Goal: Check status: Check status

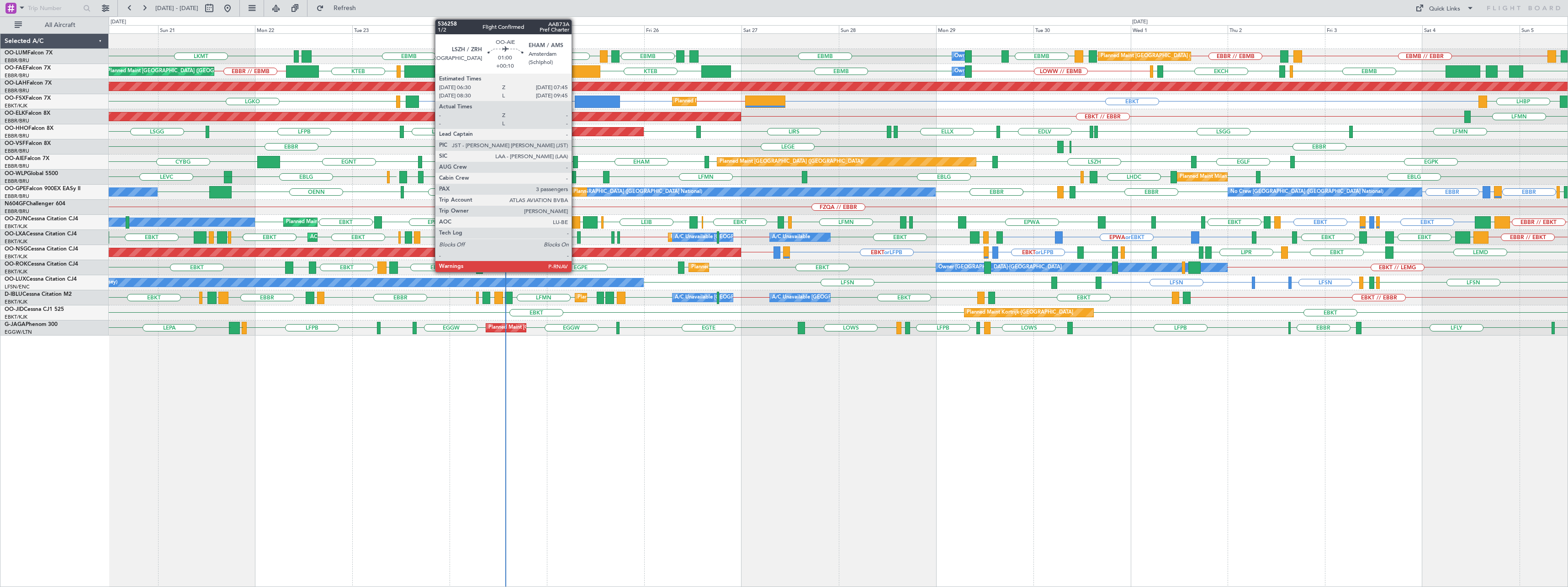
click at [576, 160] on div at bounding box center [575, 162] width 5 height 12
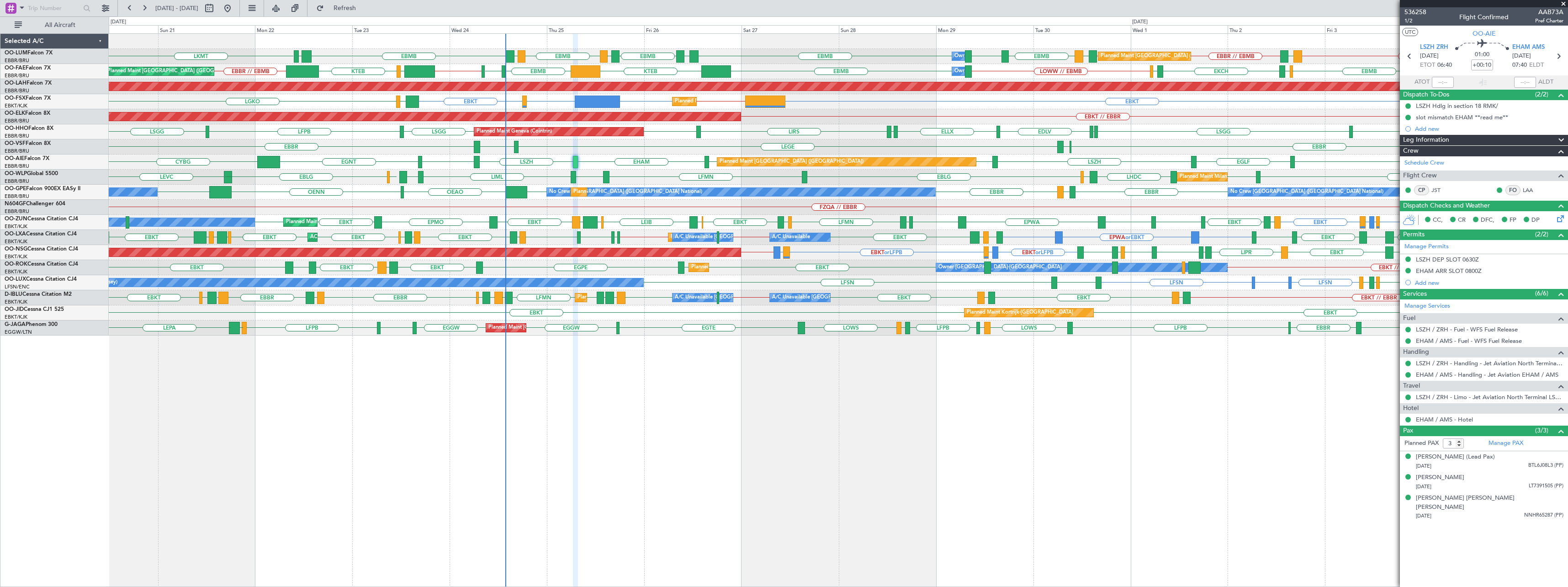
click at [873, 3] on span at bounding box center [1563, 4] width 9 height 9
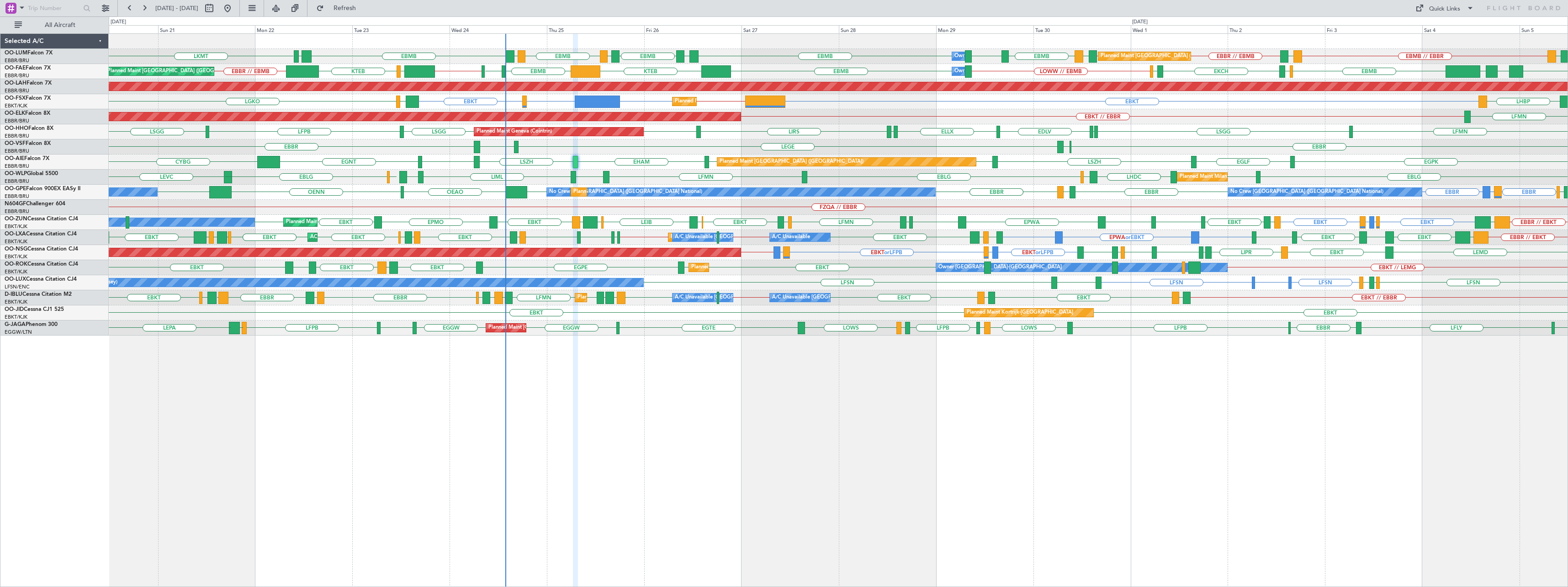
type input "0"
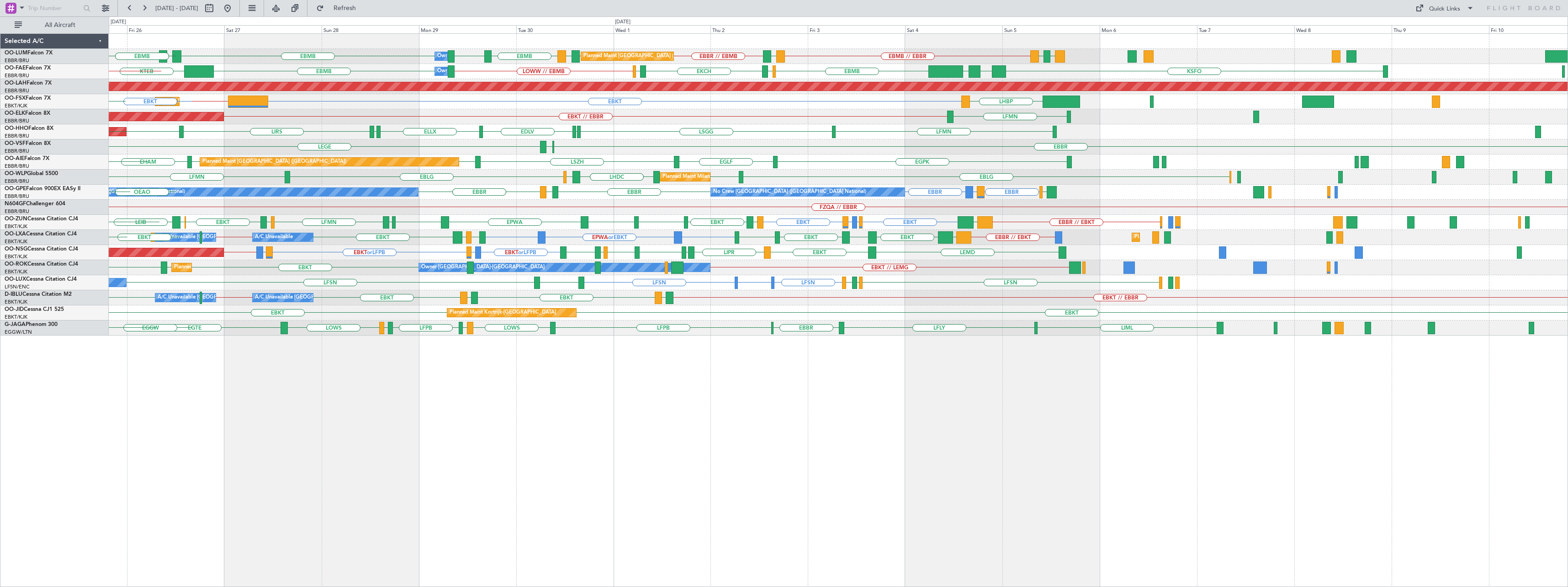
click at [771, 323] on div "EBMB // EBBR LEMD EBMB LOWW EBMB EBMB [GEOGRAPHIC_DATA] EBMB LRSB [GEOGRAPHIC_D…" at bounding box center [838, 310] width 1459 height 554
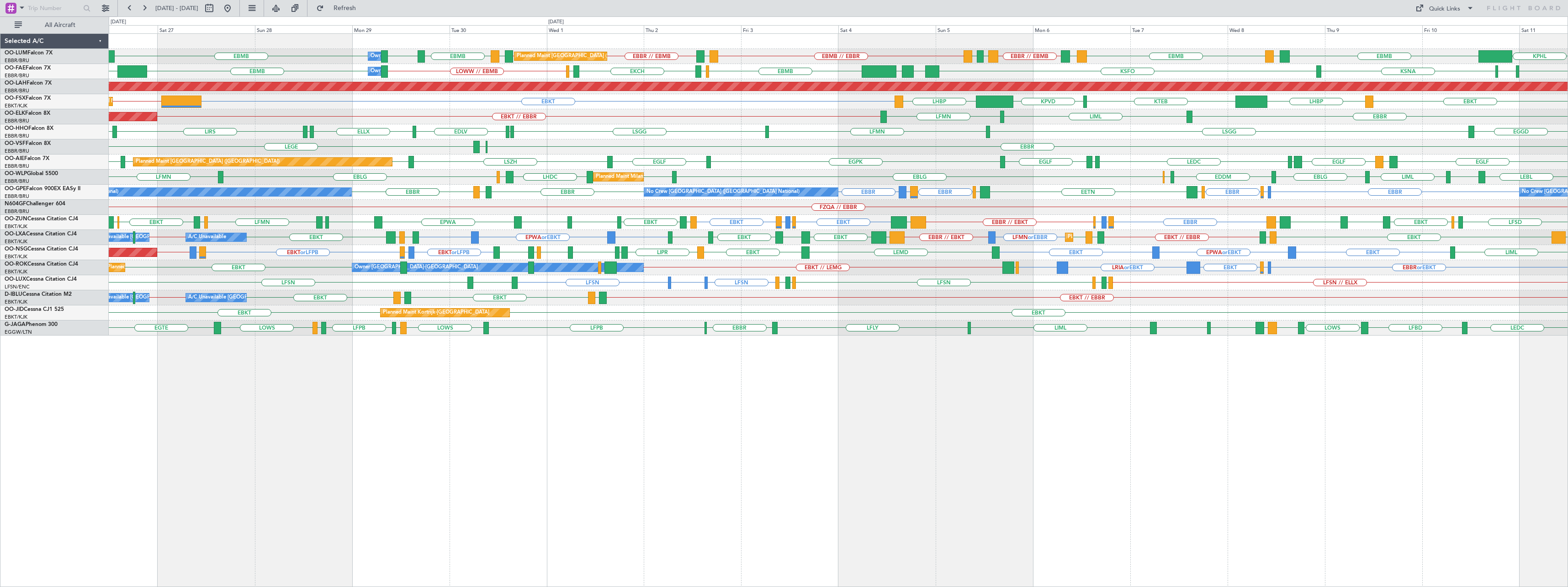
click at [822, 373] on div "EBMB // EBBR LEMD EBMB LOWW EBMB EBMB KPHL EBMB LATI EBMB BKPR EBBR // EBMB LRS…" at bounding box center [838, 310] width 1459 height 554
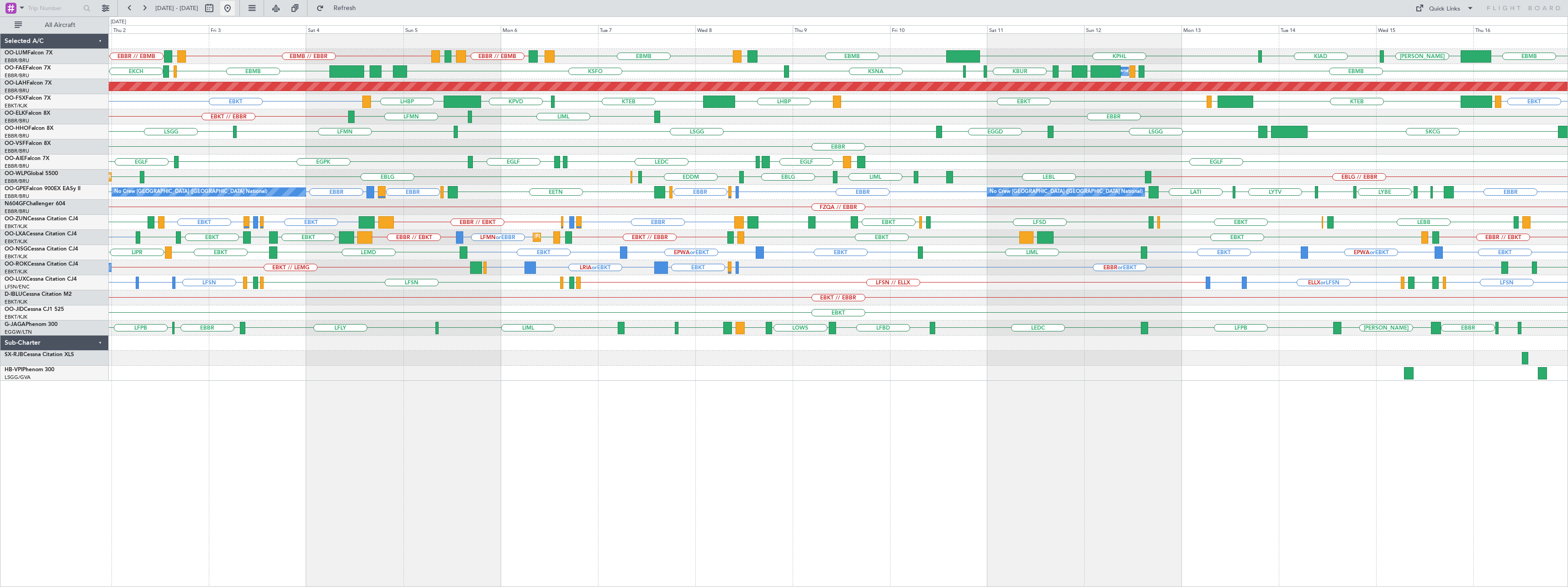
click at [235, 5] on button at bounding box center [228, 9] width 15 height 15
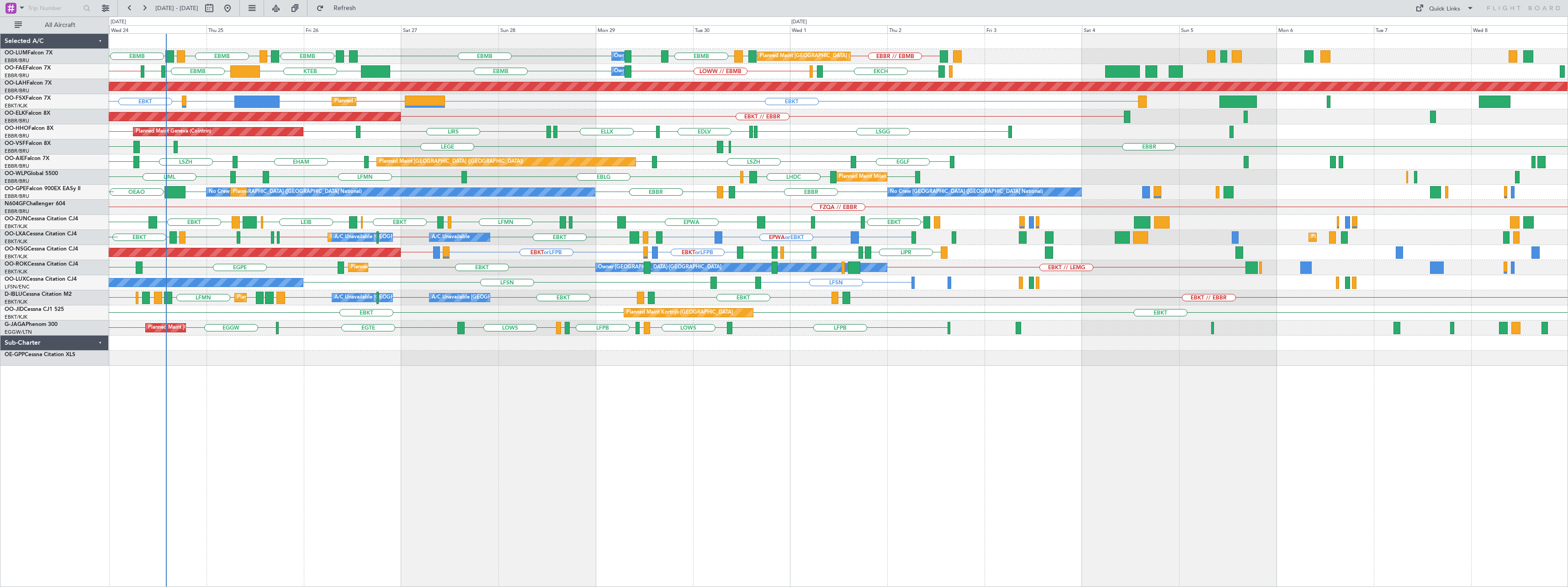
click at [430, 445] on div "EBBR // EBMB Planned Maint [GEOGRAPHIC_DATA] ([GEOGRAPHIC_DATA]) EBMB // EBBR L…" at bounding box center [838, 310] width 1459 height 554
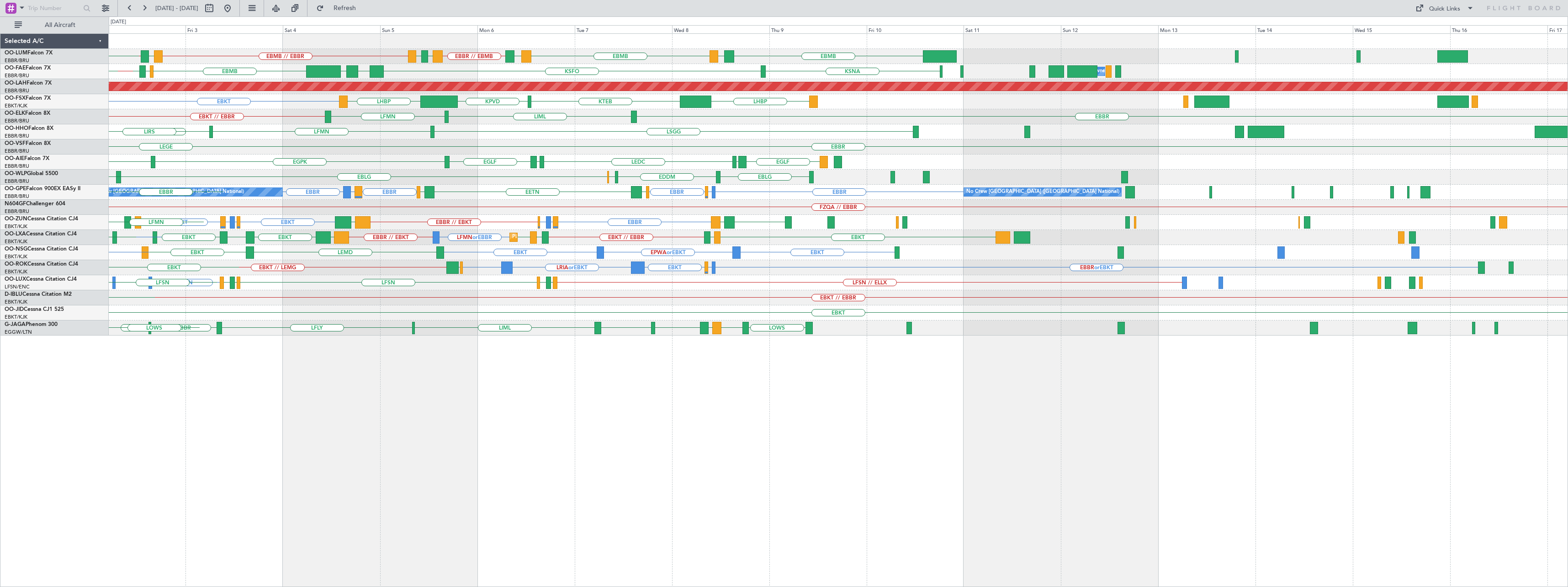
click at [523, 438] on div "EBMB LATI EBMB BKPR EBBR // EBMB LRSB [GEOGRAPHIC_DATA] EBMB // EBBR [GEOGRAPHI…" at bounding box center [838, 310] width 1459 height 554
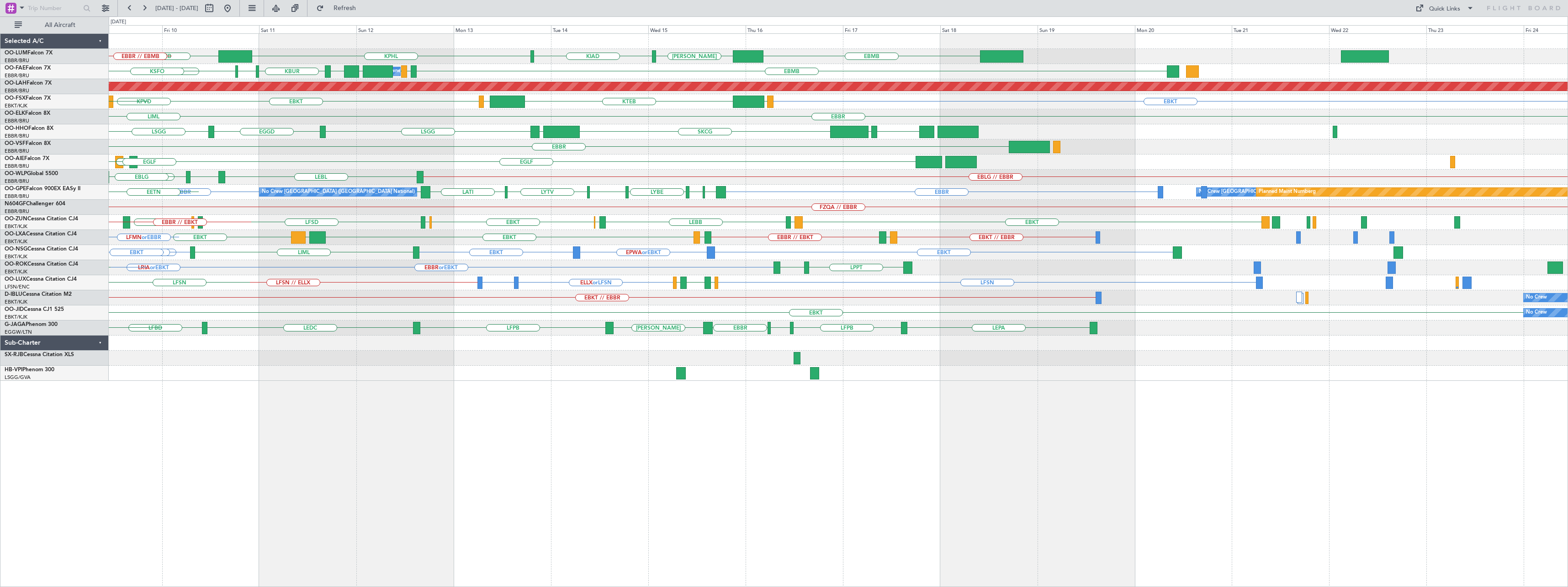
click at [645, 442] on div "EBMB [PERSON_NAME] KIAD KPHL EBMB EBMB BKPR LATI EBBR // EBMB Owner [GEOGRAPHIC…" at bounding box center [838, 310] width 1459 height 554
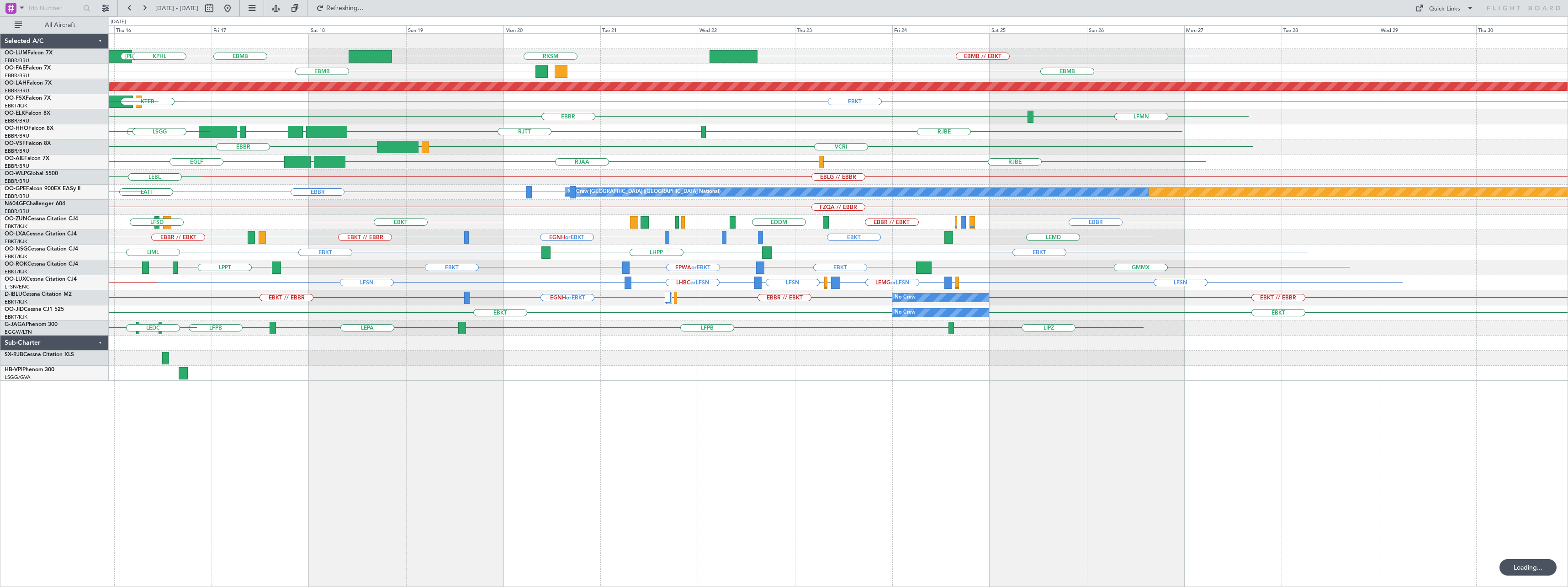
click at [690, 419] on div "EBMB RKSM EBMB // EBKT KIAD [PERSON_NAME] KPHL EBMB EBMB GMFK EBMB EBMB Owner […" at bounding box center [838, 310] width 1459 height 554
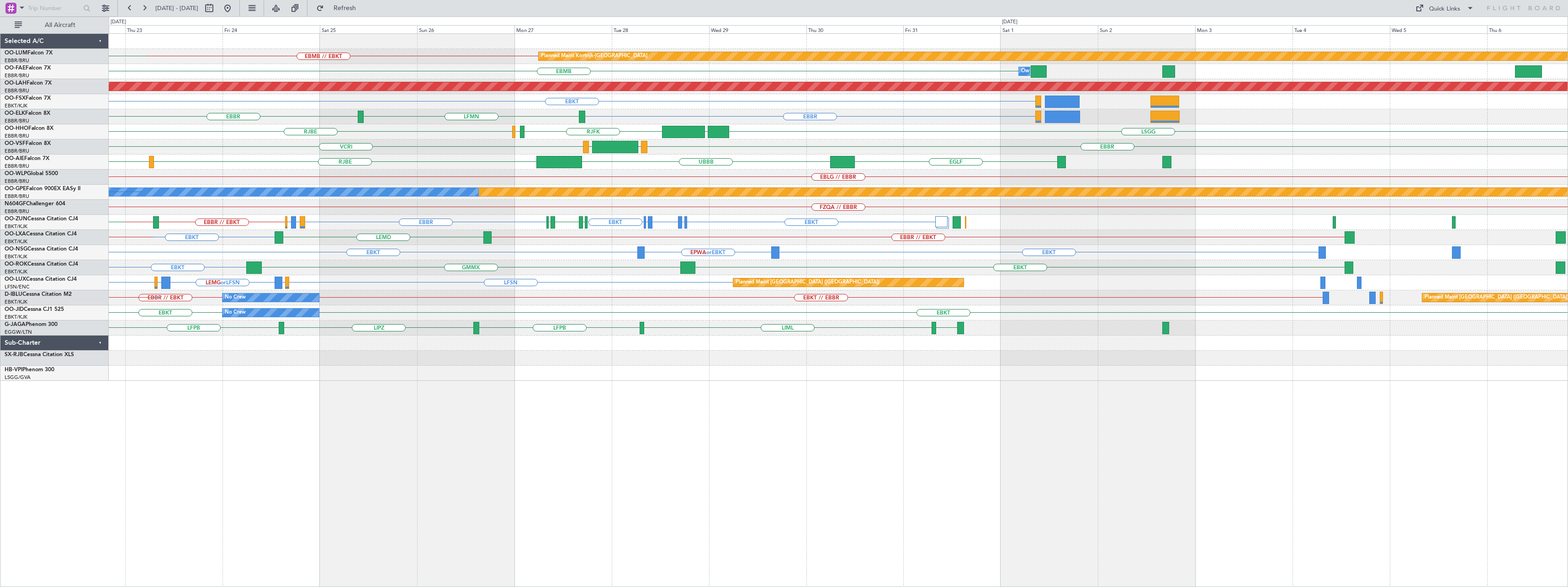
click at [598, 477] on div "EBMB // EBKT Planned Maint [GEOGRAPHIC_DATA]-[GEOGRAPHIC_DATA] RKSM EBMB Owner …" at bounding box center [838, 310] width 1459 height 554
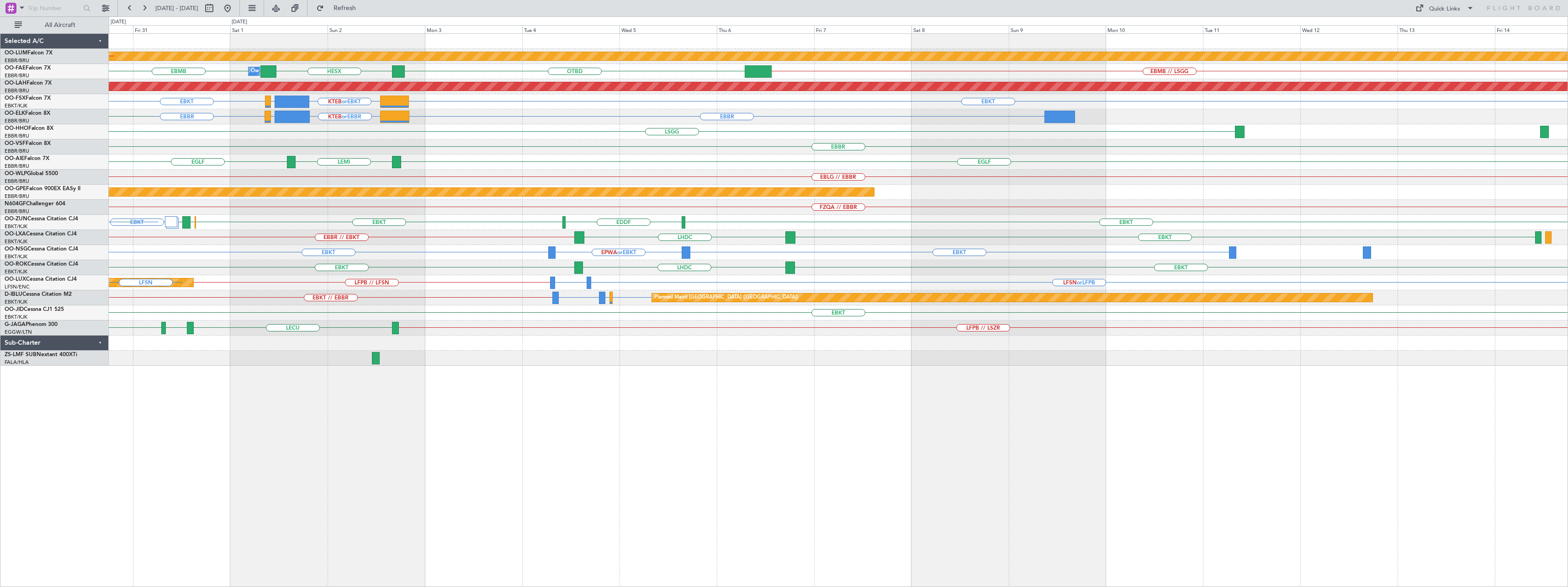
click at [487, 398] on div "Planned Maint Kortrijk-[GEOGRAPHIC_DATA] EBMB // EBKT EBMB EBMB // LSGG OTBD HE…" at bounding box center [838, 310] width 1459 height 554
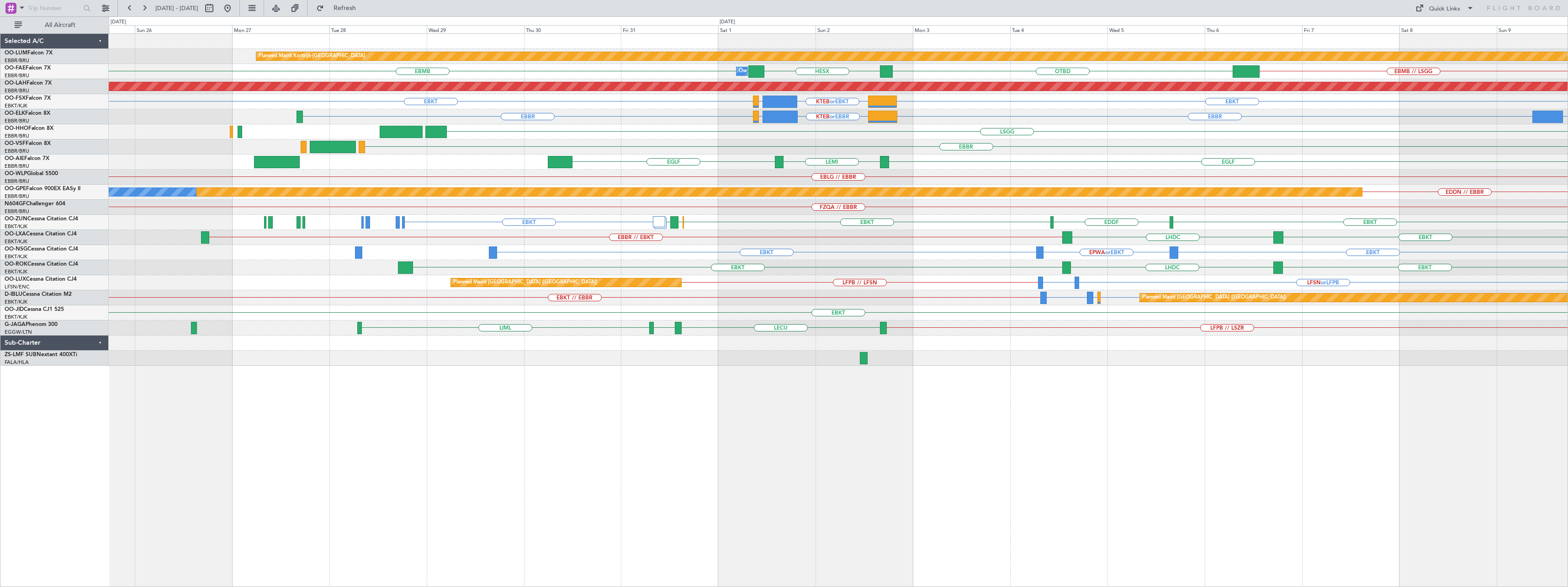
click at [873, 382] on div "Planned Maint Kortrijk-[GEOGRAPHIC_DATA] EBMB EBMB // LSGG OTBD HESX EBMB Owner…" at bounding box center [838, 310] width 1459 height 554
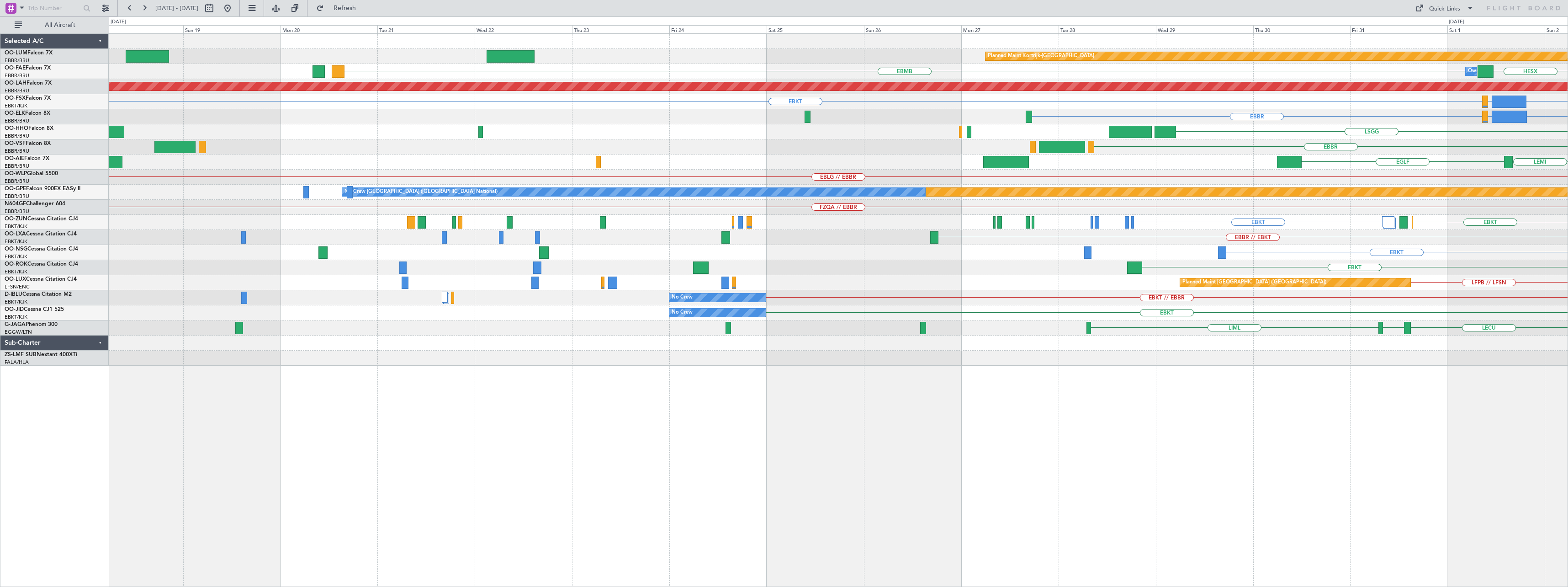
click at [873, 404] on div "Planned Maint Kortrijk-[GEOGRAPHIC_DATA] EBMB HESX EBMB Owner [GEOGRAPHIC_DATA]…" at bounding box center [838, 310] width 1459 height 554
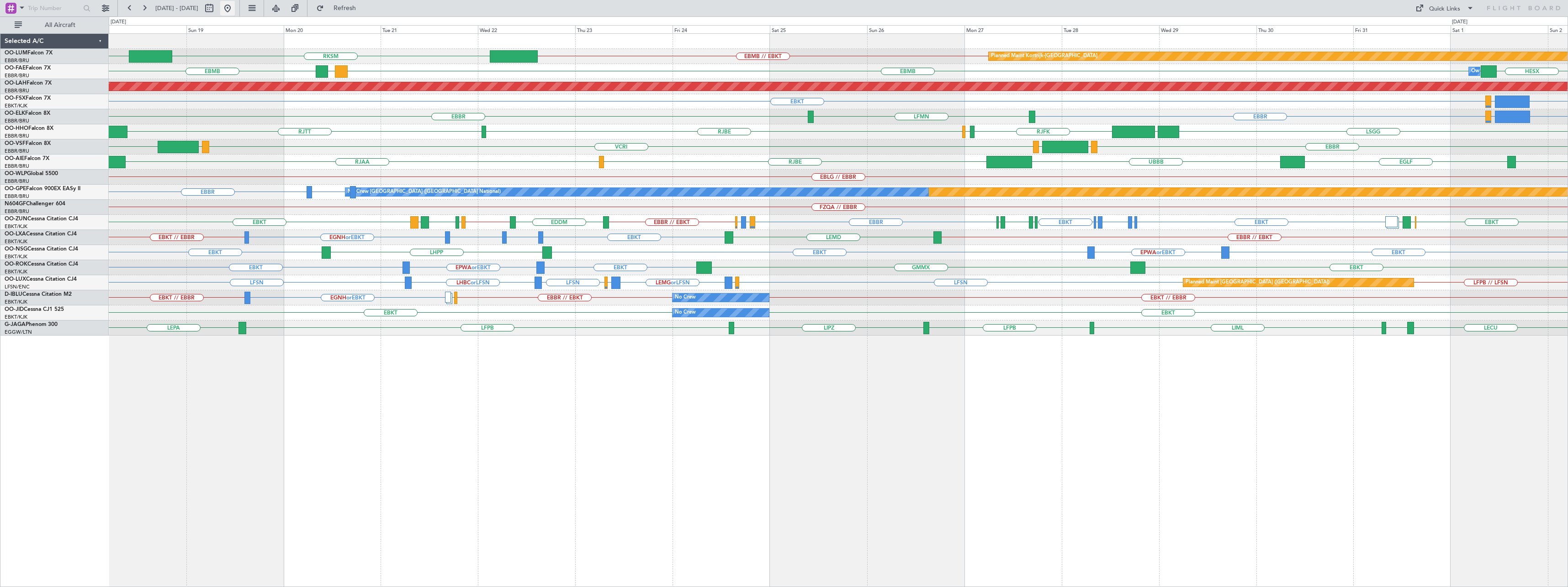
click at [235, 5] on button at bounding box center [228, 9] width 15 height 15
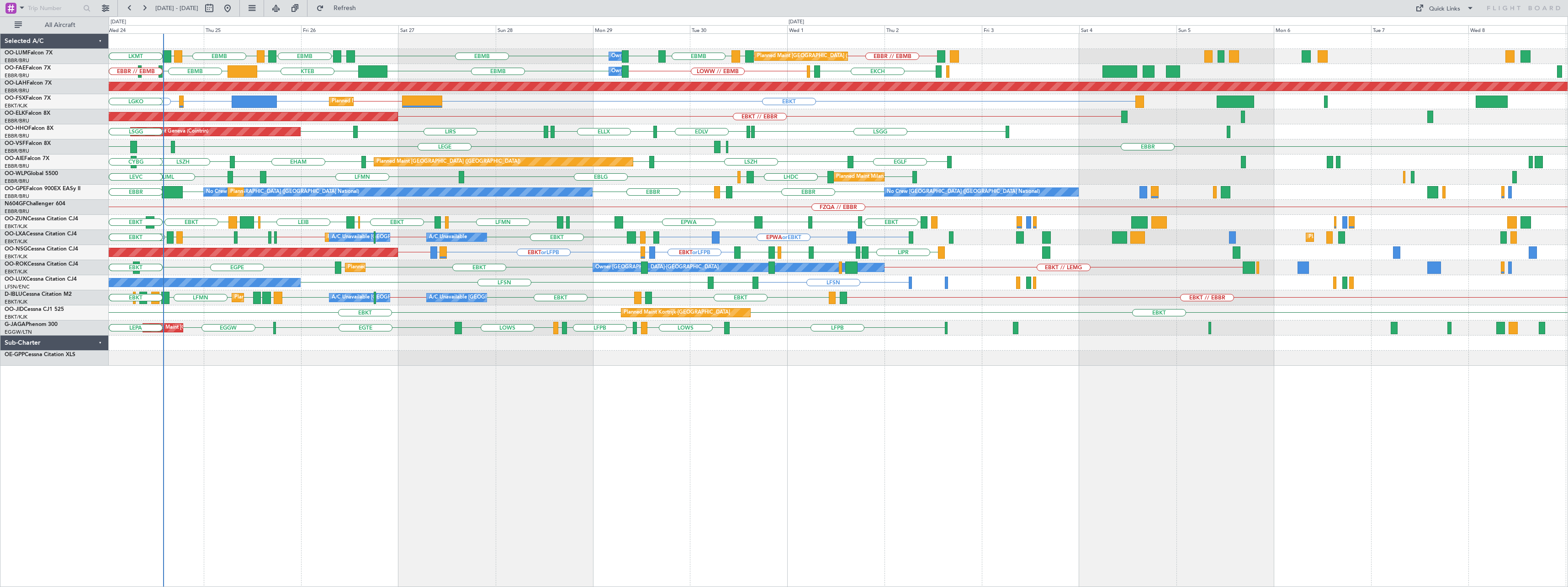
click at [361, 373] on div "EBMB EBBR // EBMB EBMB // EBBR LEMD EBMB LOWW EBMB EBMB [GEOGRAPHIC_DATA] EPRZ …" at bounding box center [838, 310] width 1459 height 554
